Goal: Task Accomplishment & Management: Use online tool/utility

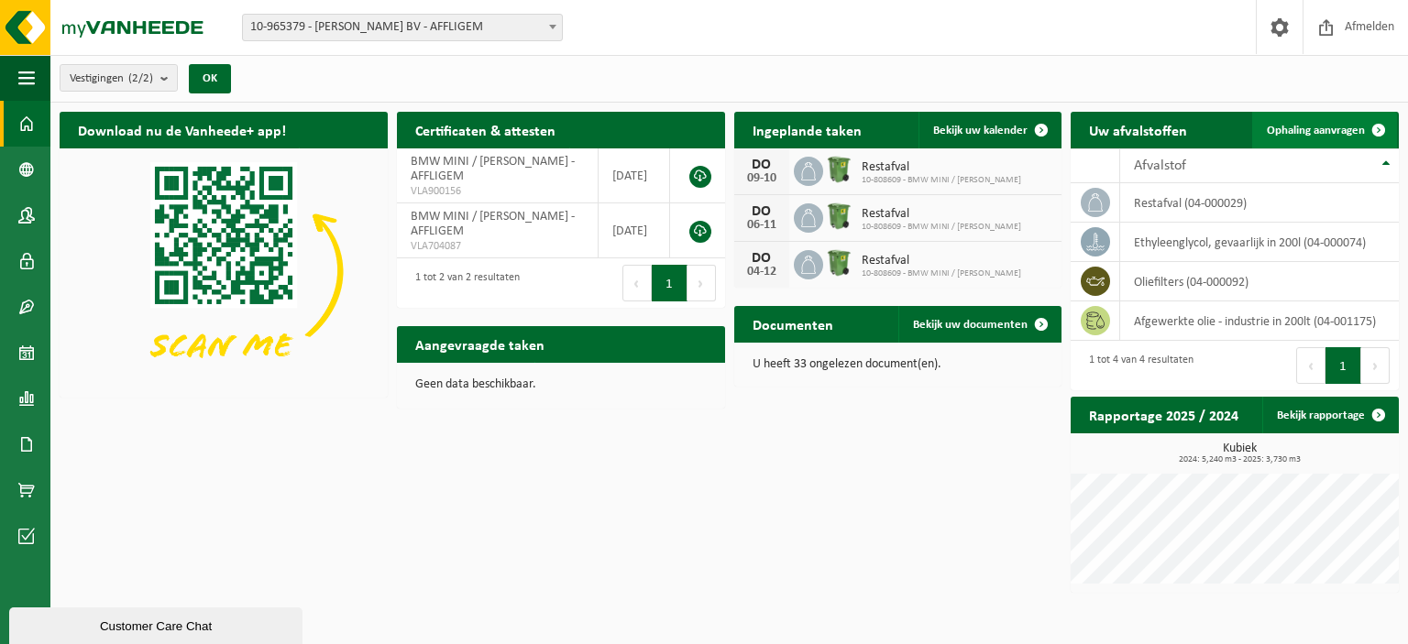
click at [1333, 125] on span "Ophaling aanvragen" at bounding box center [1316, 131] width 98 height 12
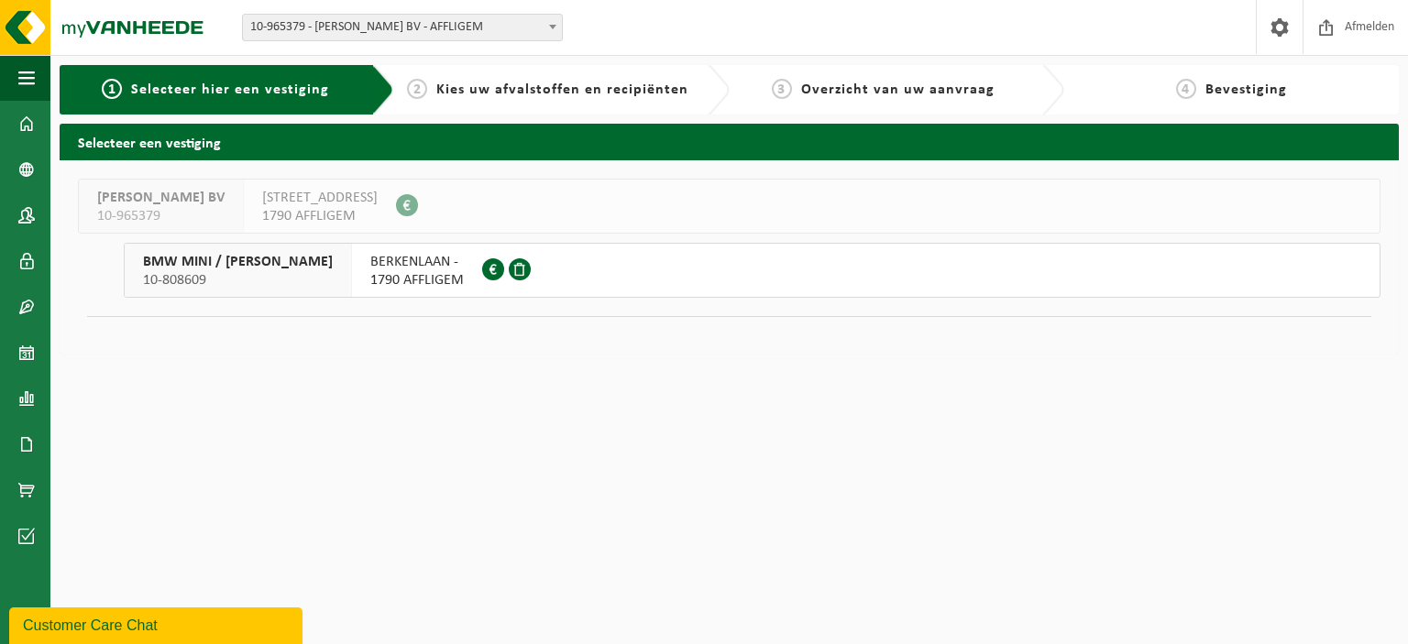
click at [268, 265] on span "BMW MINI / [PERSON_NAME]" at bounding box center [238, 262] width 190 height 18
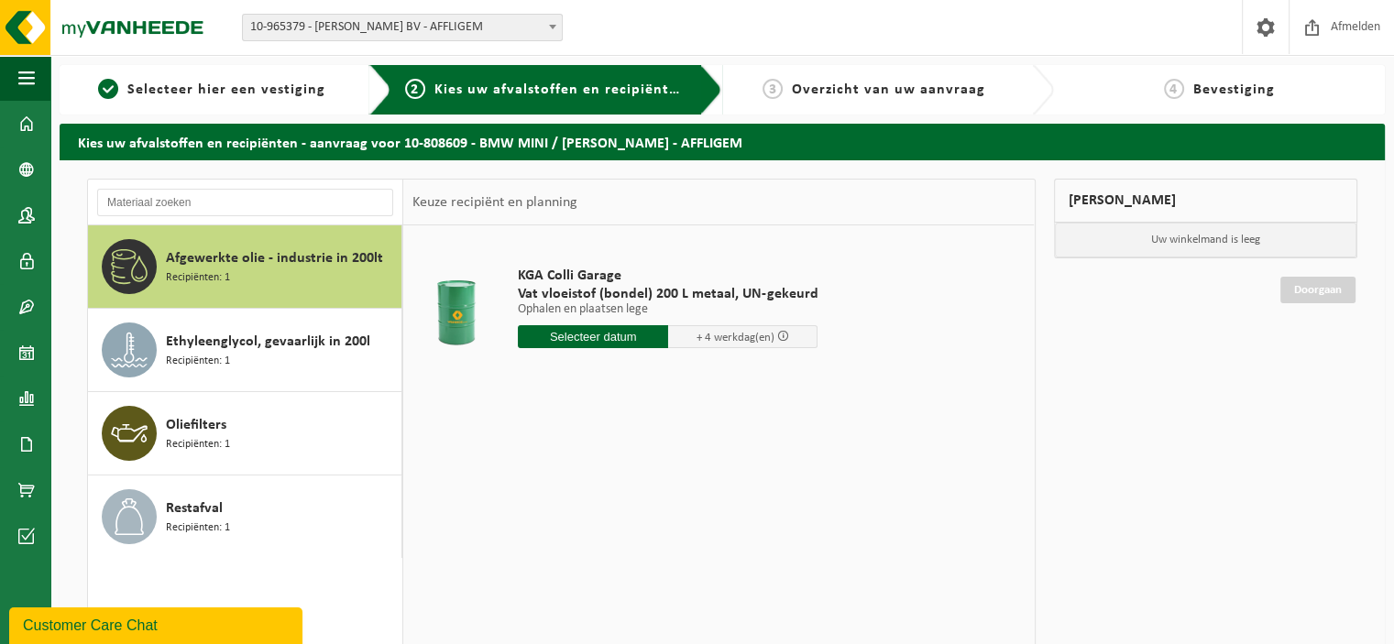
click at [217, 255] on span "Afgewerkte olie - industrie in 200lt" at bounding box center [274, 259] width 217 height 22
click at [605, 332] on input "text" at bounding box center [593, 336] width 150 height 23
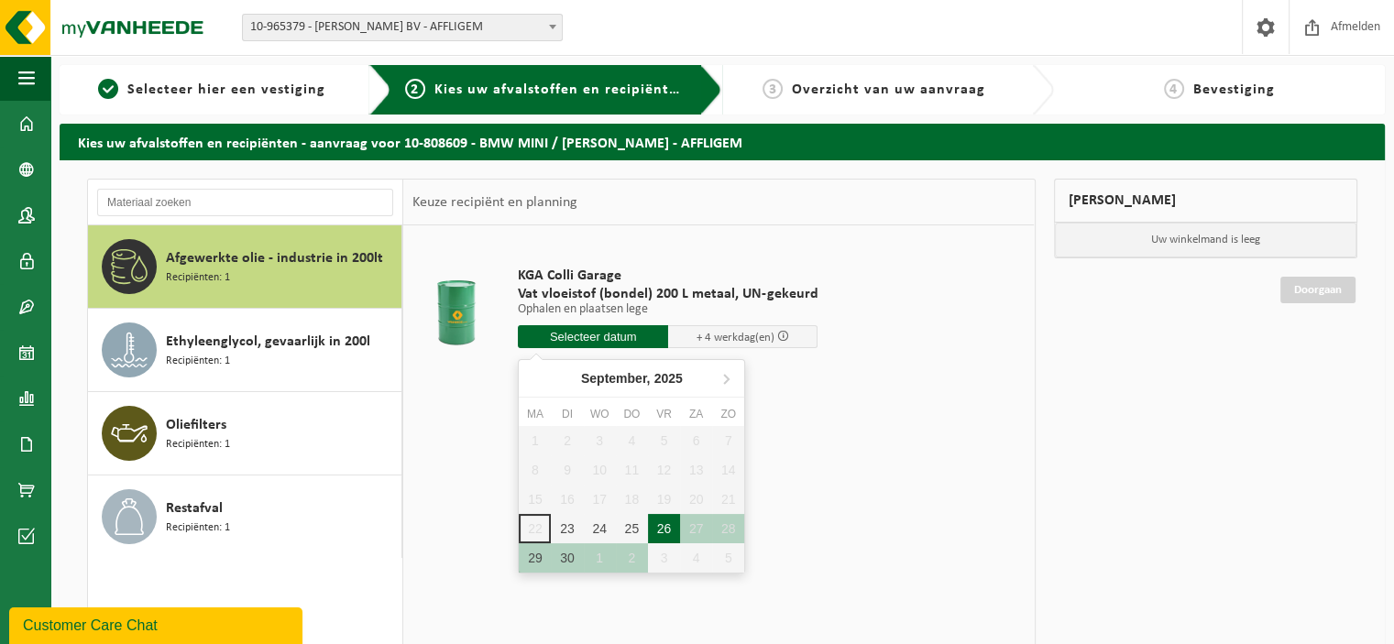
click at [668, 529] on div "26" at bounding box center [664, 528] width 32 height 29
type input "Van 2025-09-26"
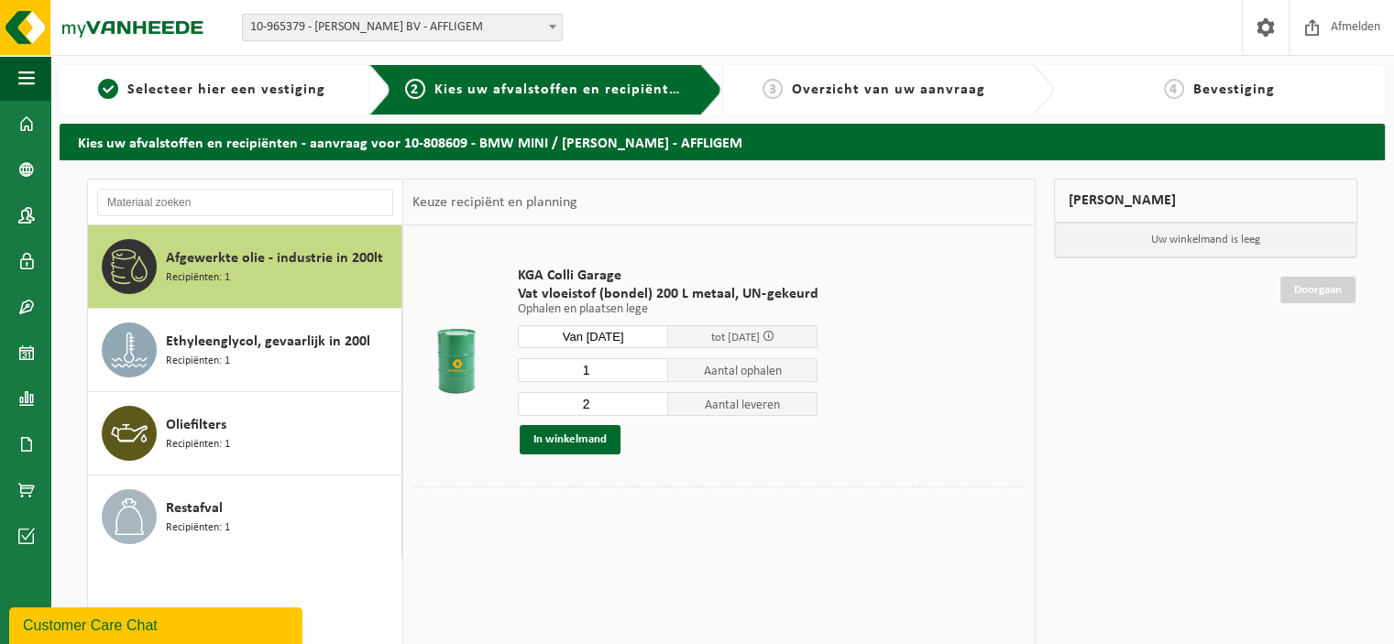
type input "1"
click at [650, 374] on input "1" at bounding box center [593, 370] width 150 height 24
type input "1"
click at [652, 408] on input "1" at bounding box center [593, 404] width 150 height 24
click at [539, 549] on div "KGA Colli Garage Vat vloeistof (bondel) 200 L metaal, UN-gekeurd Ophalen en pla…" at bounding box center [718, 501] width 631 height 550
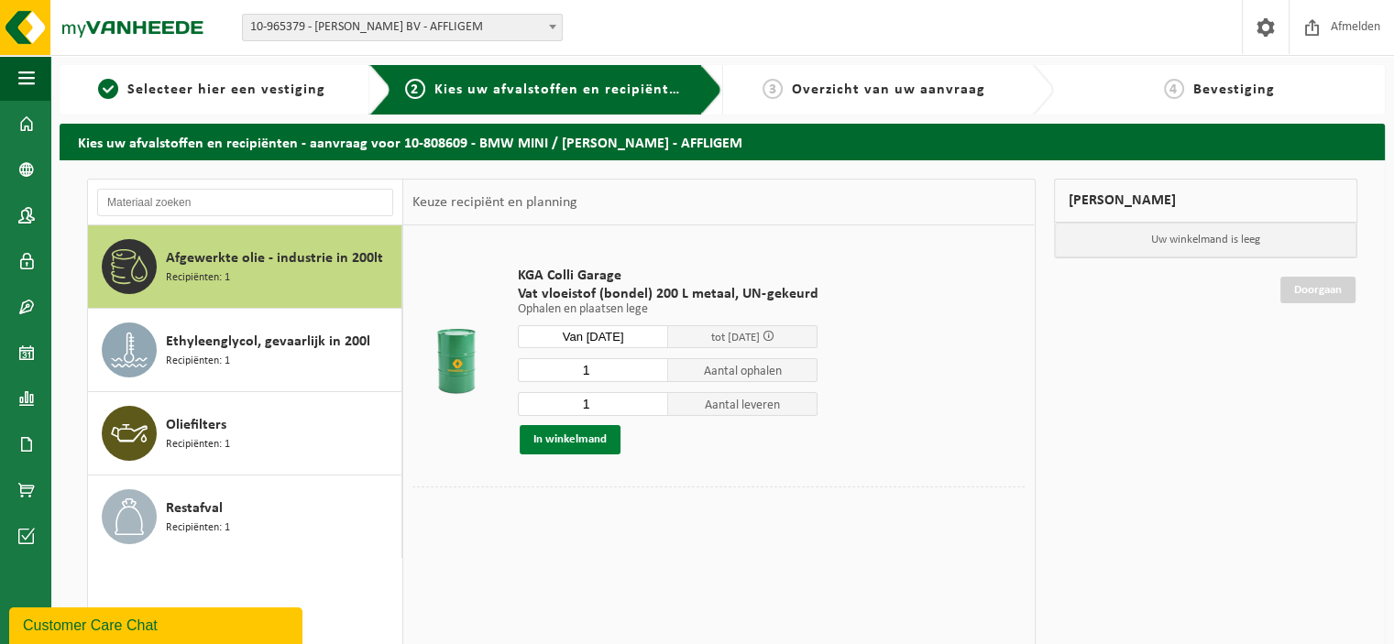
click at [586, 440] on button "In winkelmand" at bounding box center [570, 439] width 101 height 29
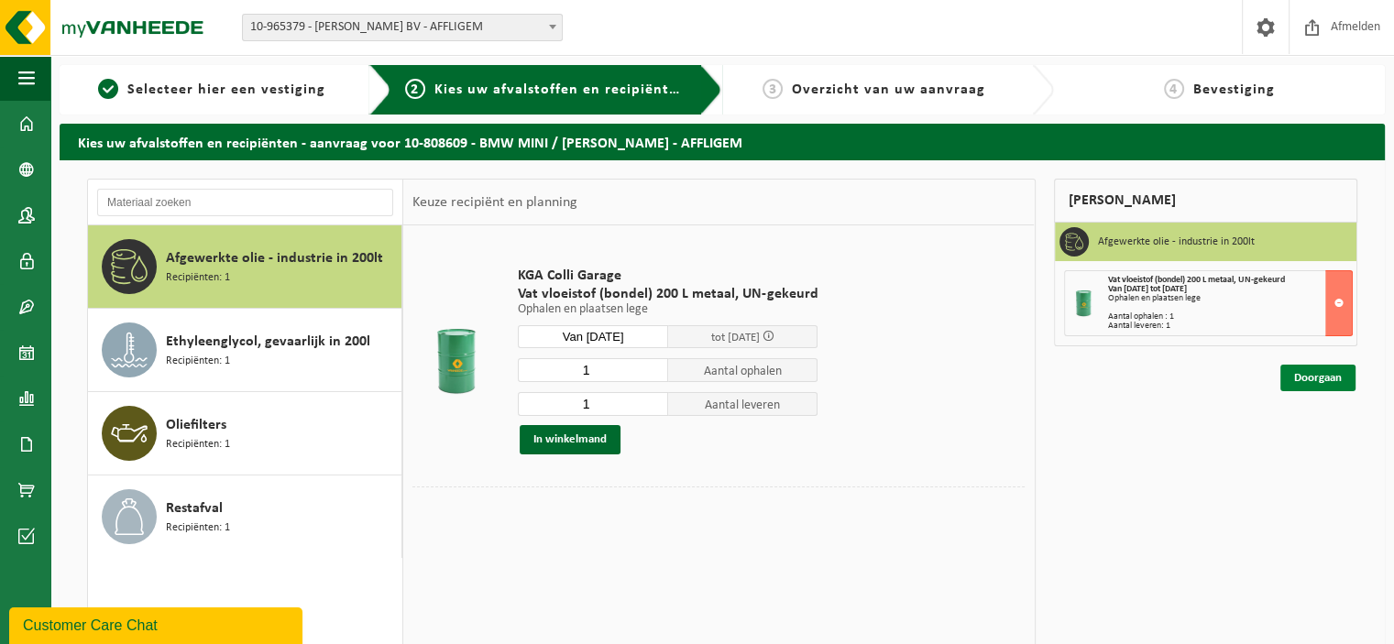
click at [1325, 378] on link "Doorgaan" at bounding box center [1318, 378] width 75 height 27
